Goal: Navigation & Orientation: Find specific page/section

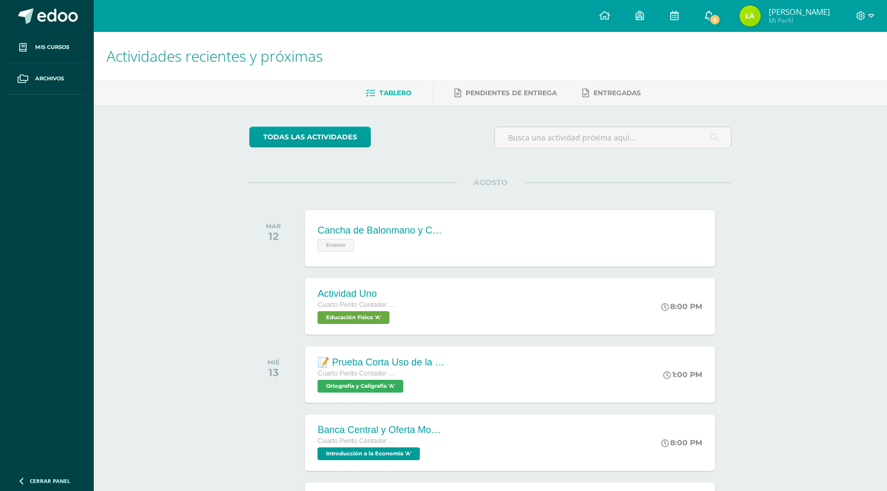
click at [720, 20] on span "6" at bounding box center [715, 20] width 12 height 12
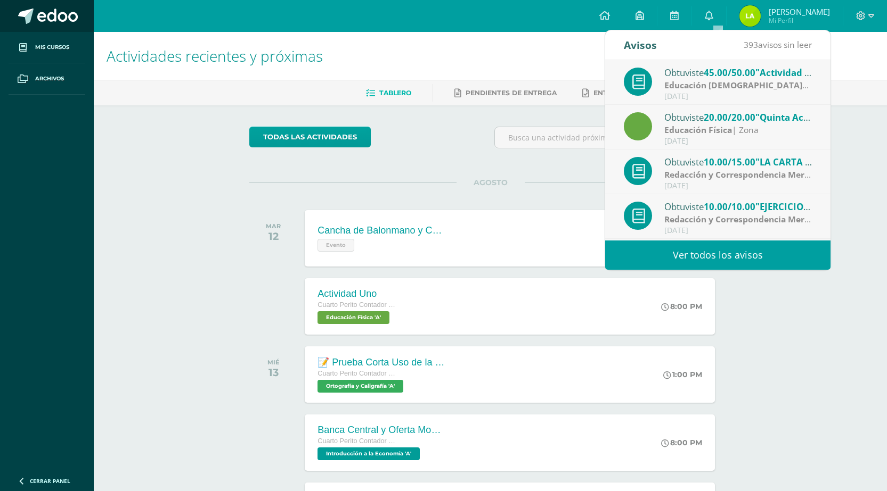
click at [69, 24] on link at bounding box center [47, 16] width 94 height 32
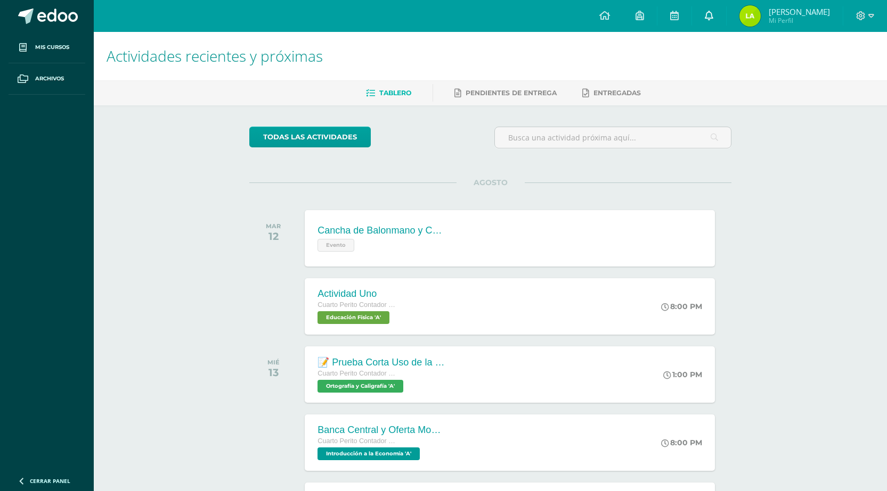
click at [713, 19] on icon at bounding box center [708, 16] width 9 height 10
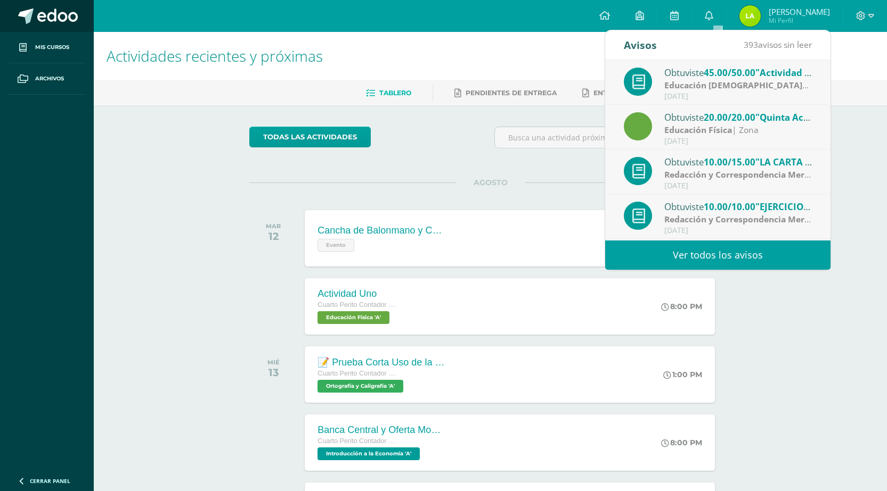
click at [59, 24] on link at bounding box center [47, 16] width 94 height 32
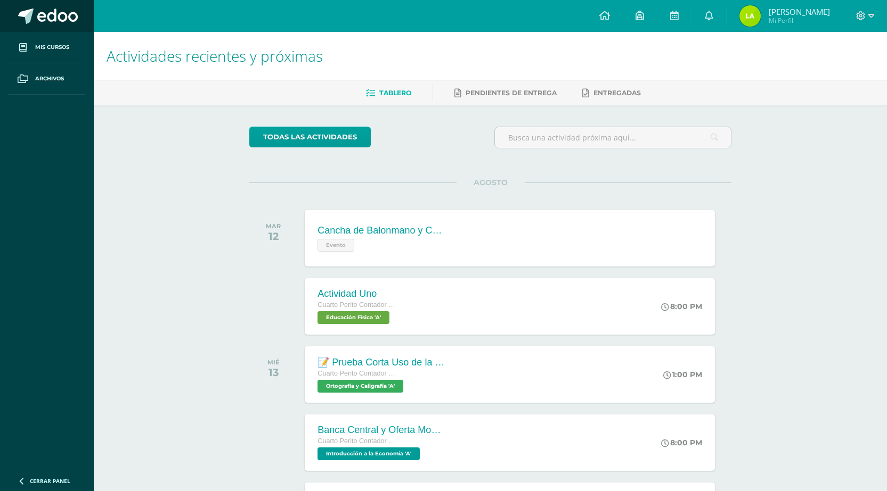
click at [59, 22] on span at bounding box center [57, 17] width 40 height 16
click at [60, 22] on span at bounding box center [57, 17] width 40 height 16
click at [22, 15] on span at bounding box center [25, 16] width 15 height 15
